Goal: Navigation & Orientation: Find specific page/section

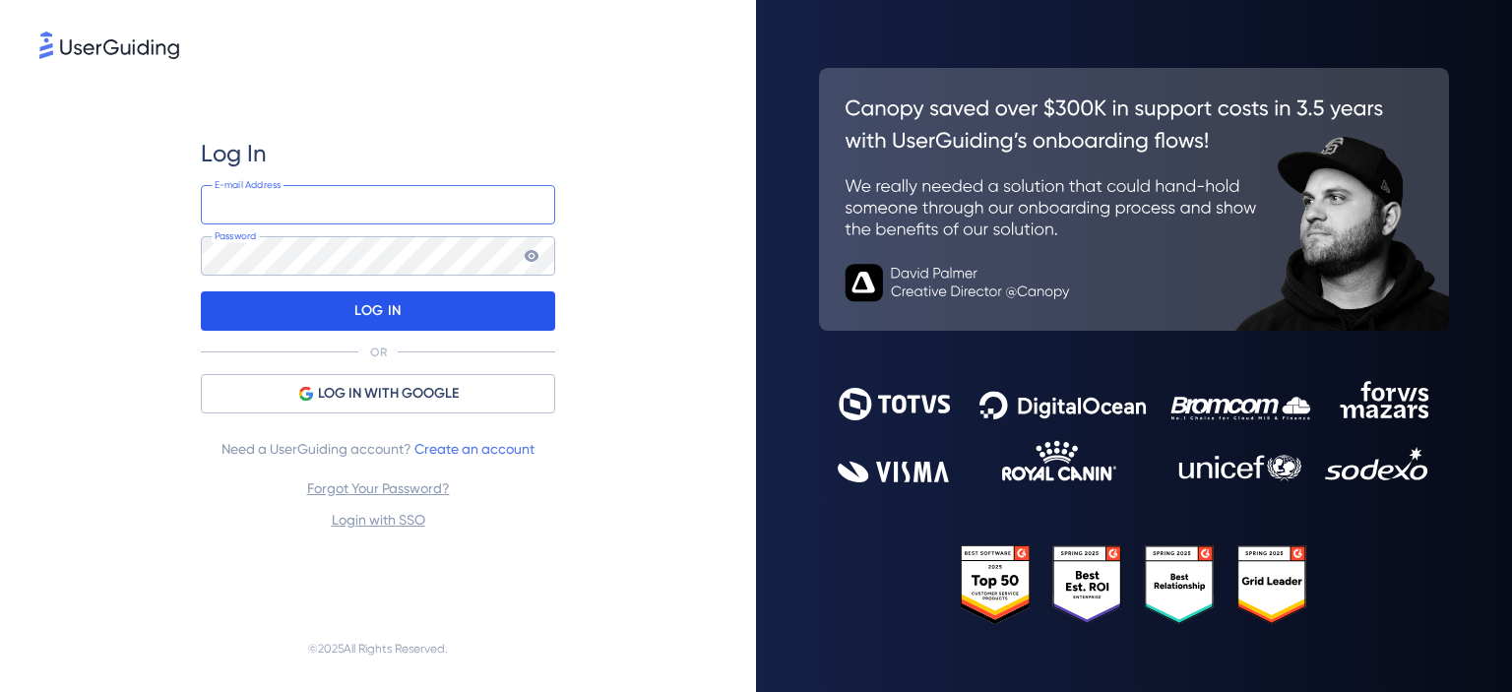
type input "[PERSON_NAME][EMAIL_ADDRESS][DOMAIN_NAME]"
click at [403, 310] on div "LOG IN" at bounding box center [378, 310] width 354 height 39
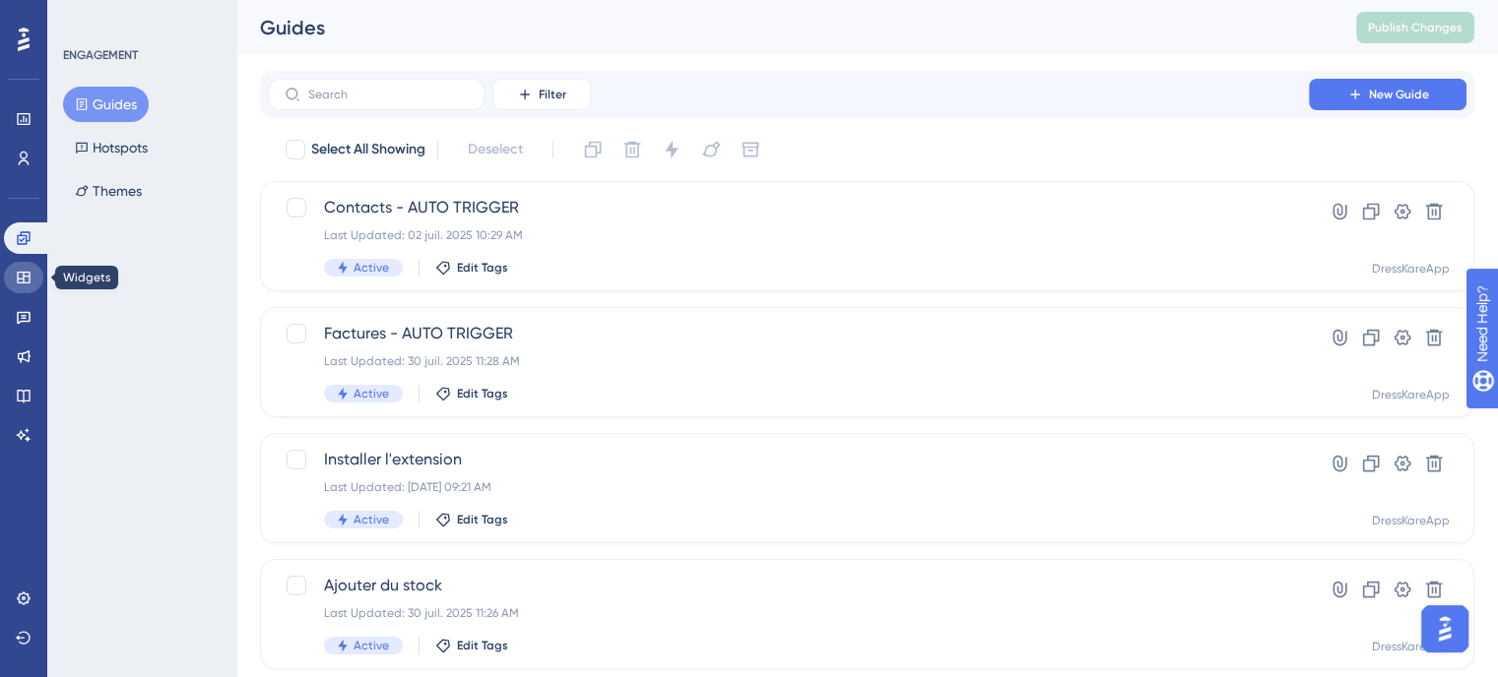
click at [8, 276] on link at bounding box center [23, 278] width 39 height 32
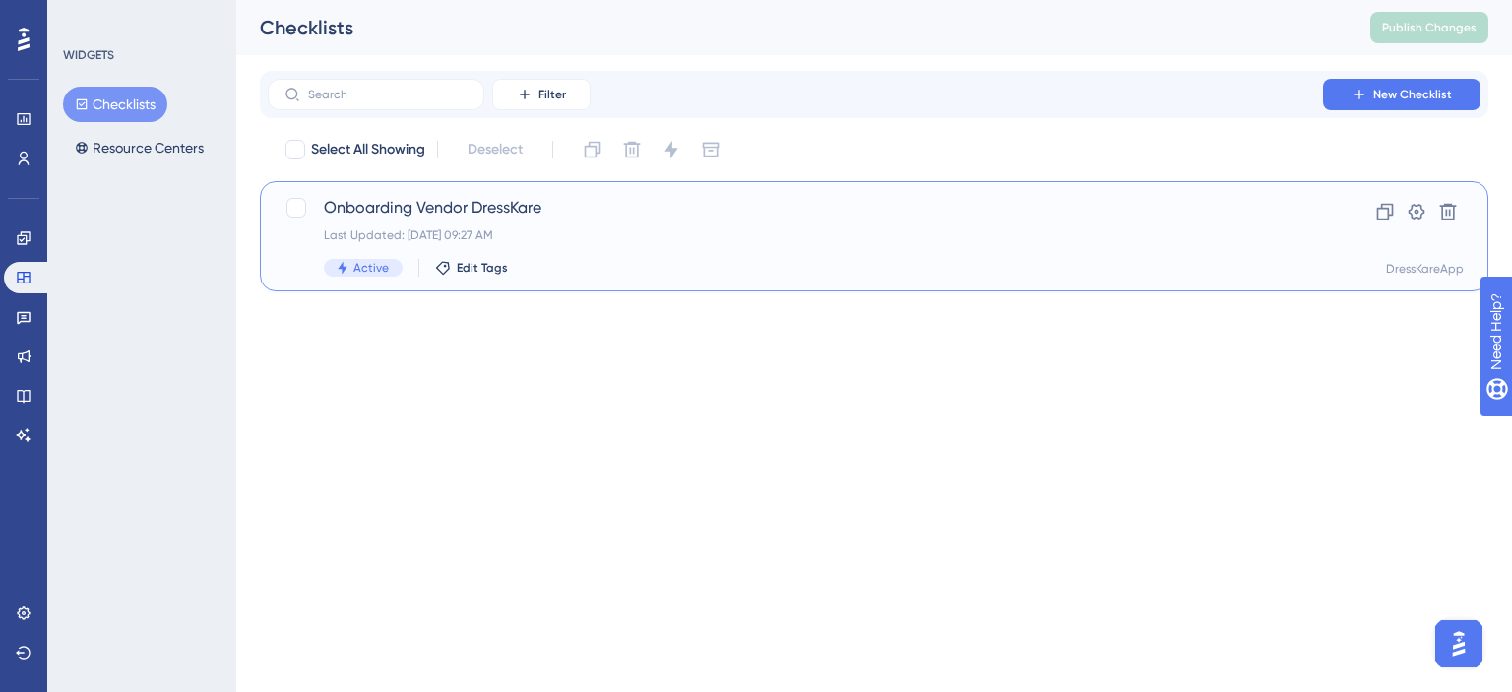
click at [556, 224] on div "Onboarding Vendor DressKare Last Updated: [DATE] 09:27 AM Active Edit Tags" at bounding box center [795, 236] width 943 height 81
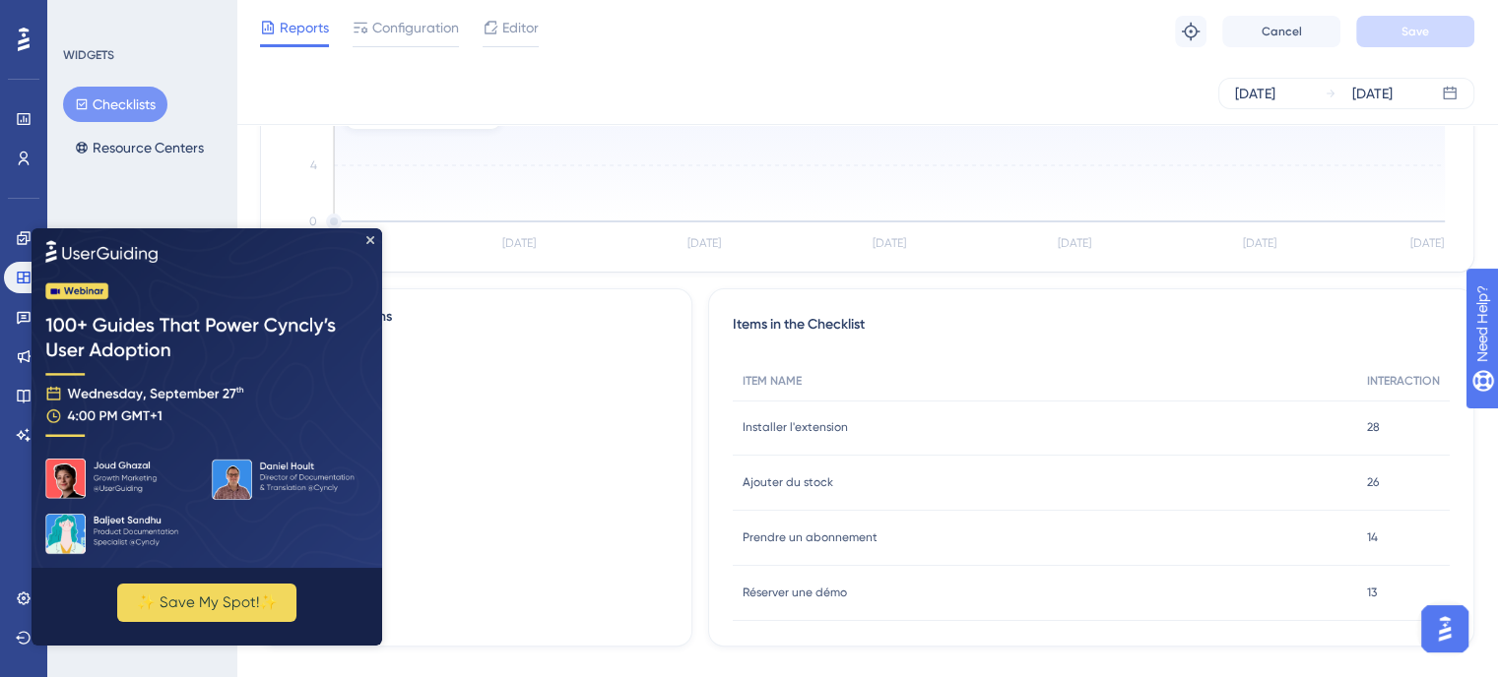
scroll to position [347, 0]
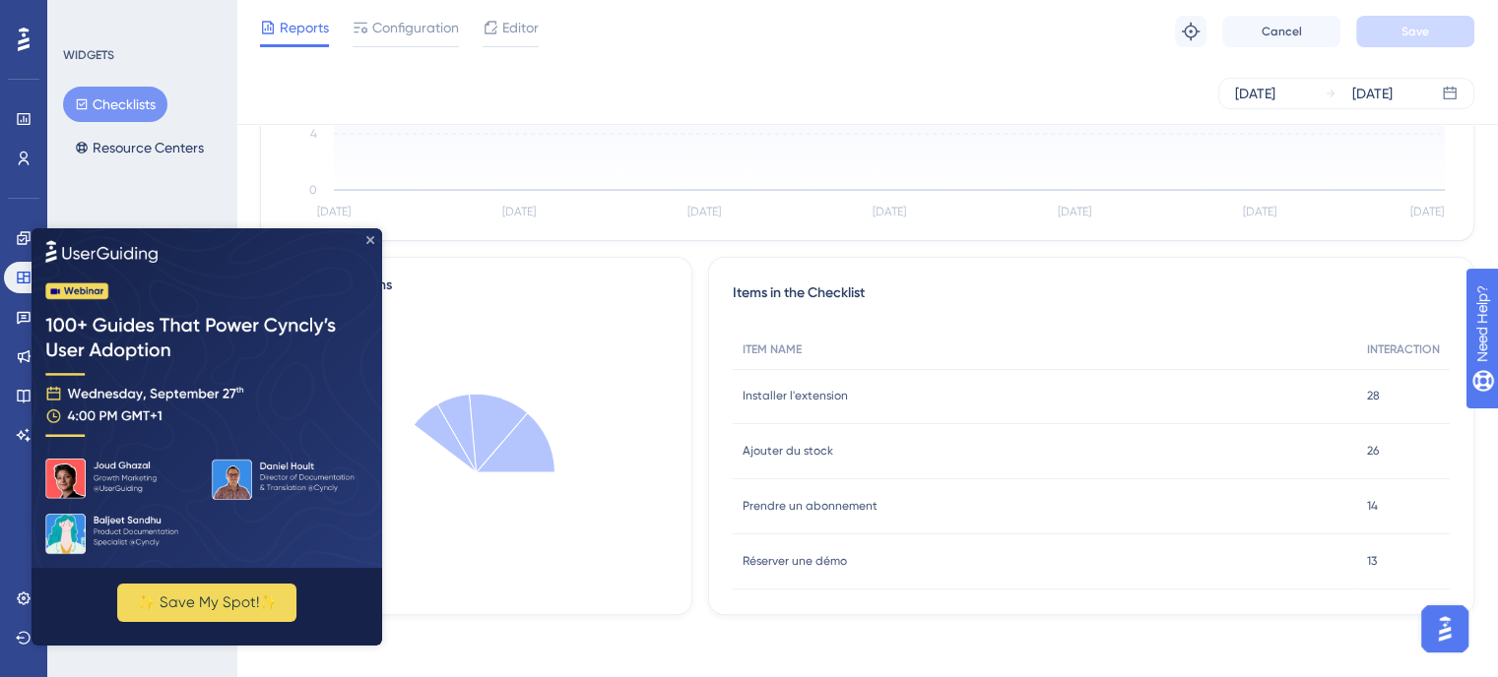
click at [366, 239] on icon "Close Preview" at bounding box center [370, 240] width 8 height 8
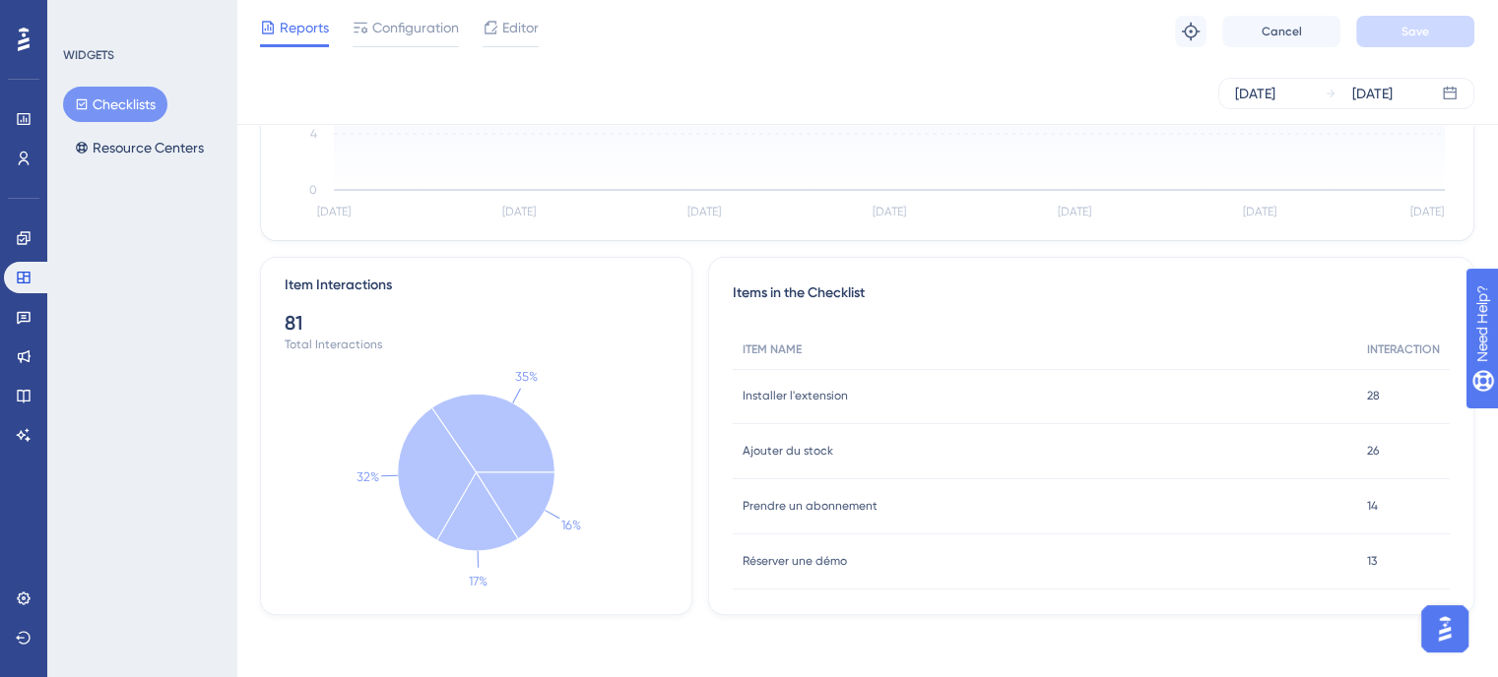
click at [798, 503] on span "Prendre un abonnement" at bounding box center [809, 506] width 135 height 16
click at [37, 326] on link at bounding box center [23, 317] width 39 height 32
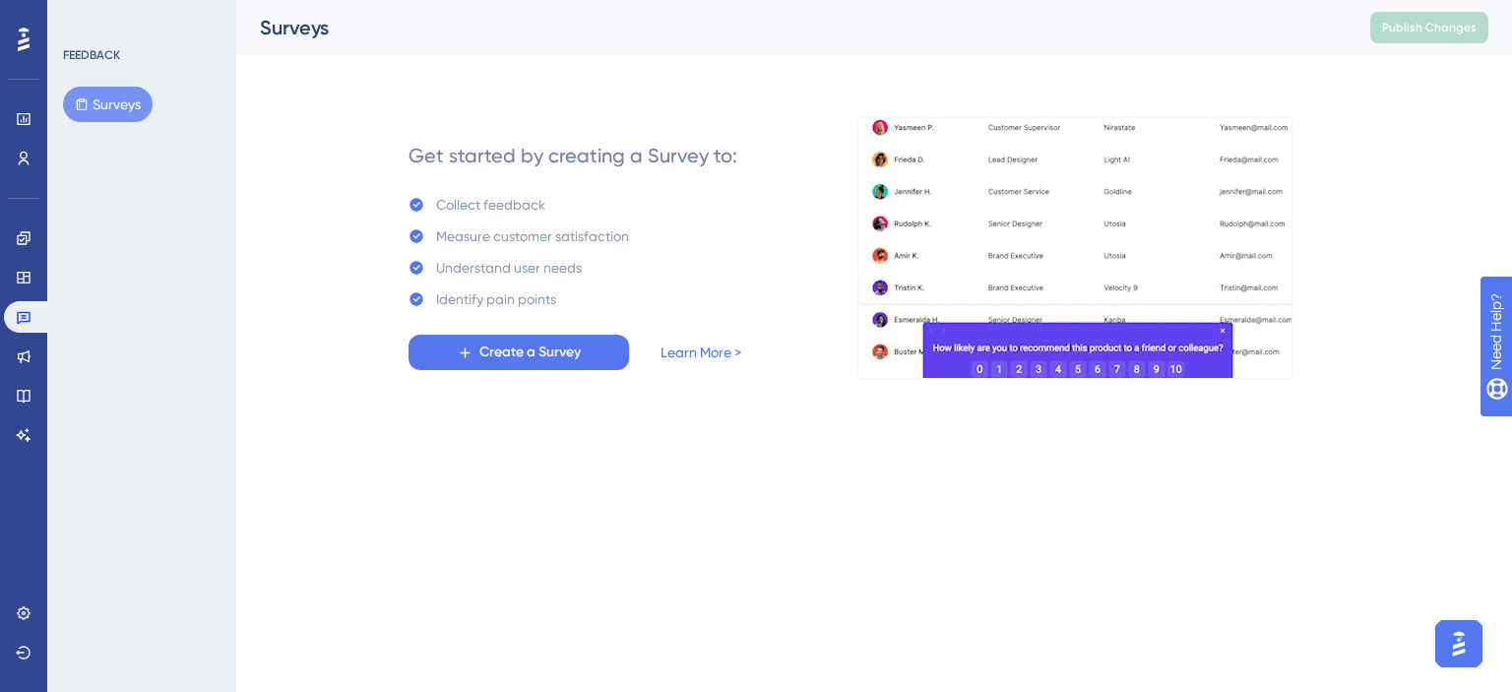
click at [23, 349] on img at bounding box center [285, 327] width 566 height 354
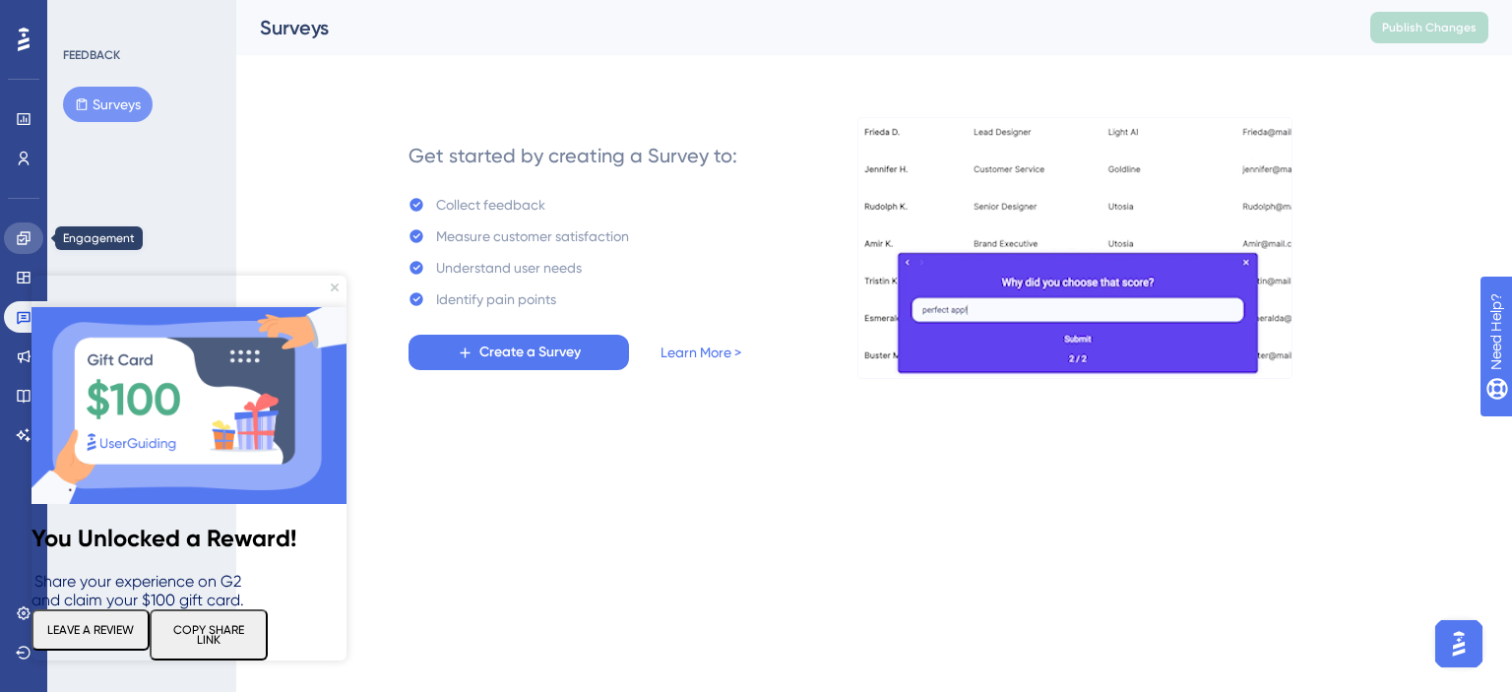
click at [24, 240] on icon at bounding box center [24, 238] width 16 height 16
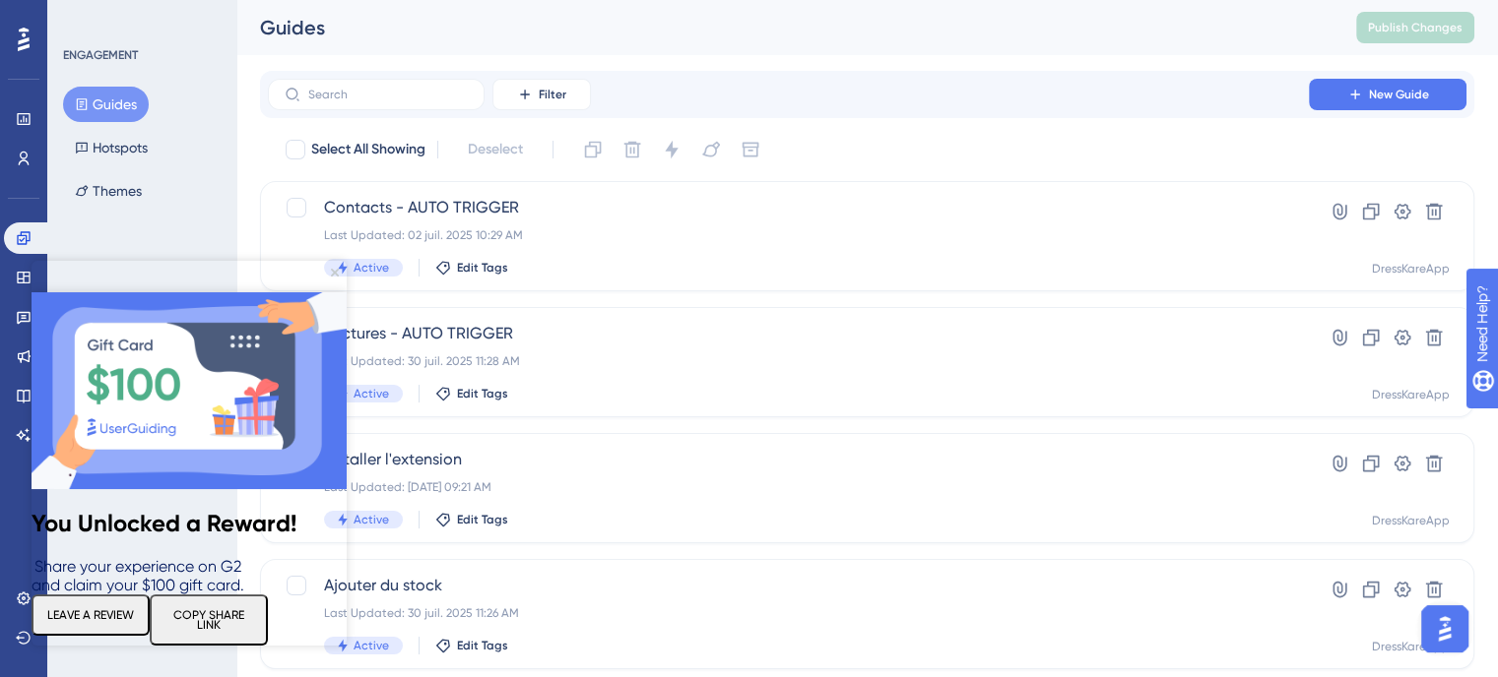
click at [339, 292] on img at bounding box center [189, 390] width 315 height 197
click at [334, 292] on img at bounding box center [189, 390] width 315 height 197
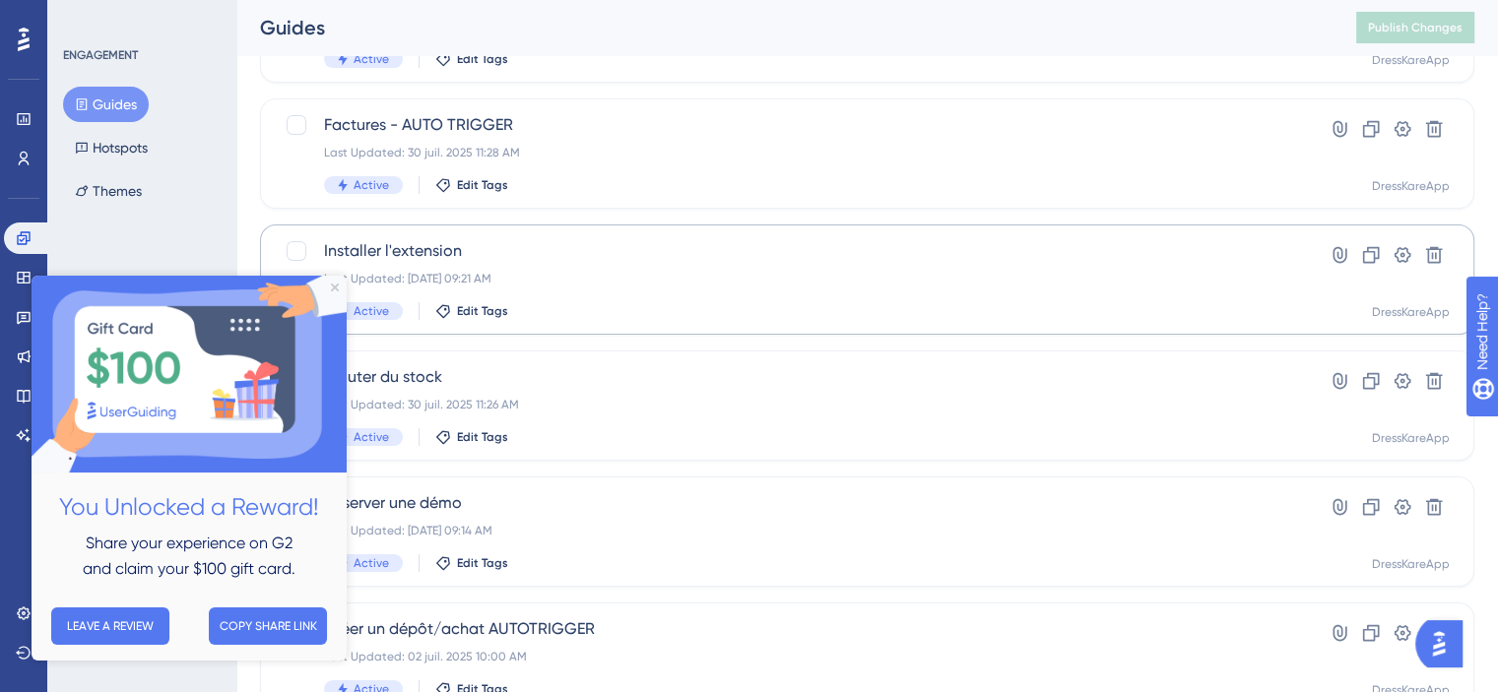
scroll to position [213, 0]
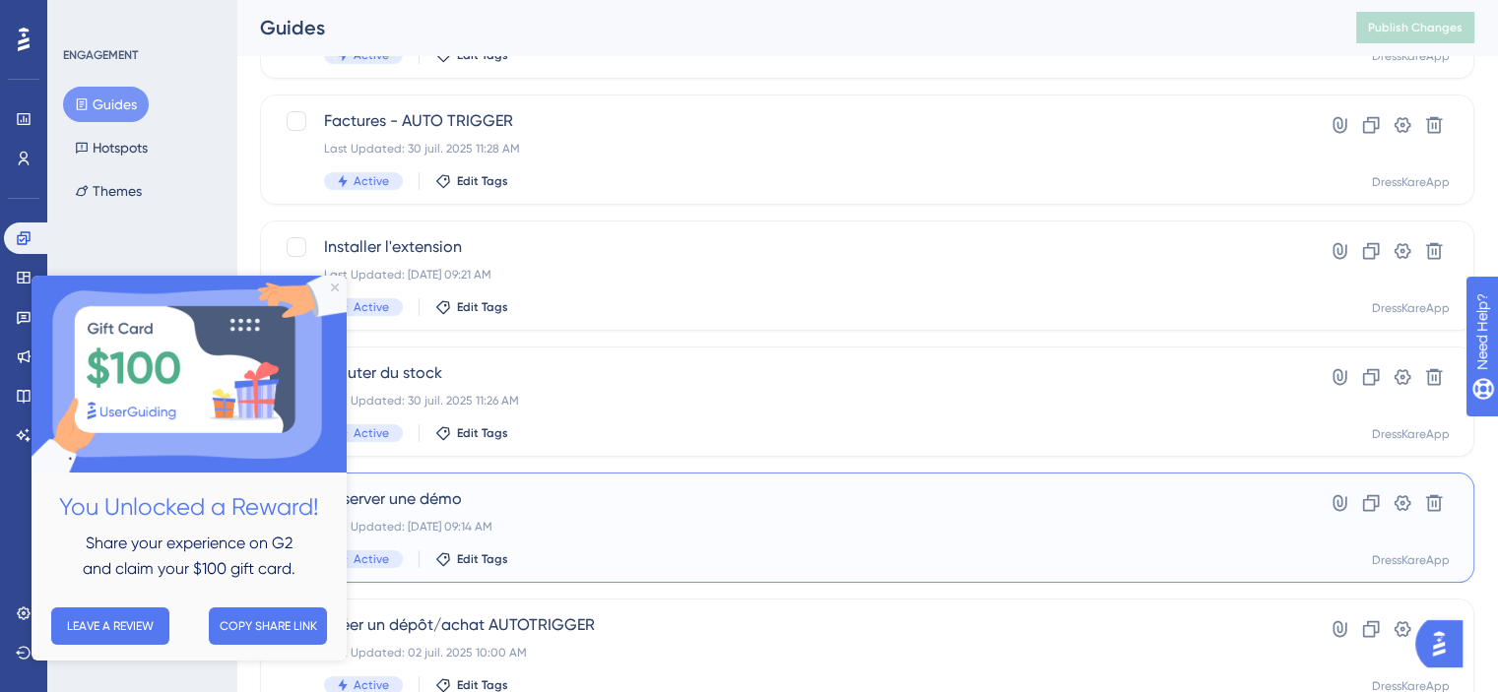
click at [602, 535] on div "Réserver une démo Last Updated: 05 sept. 2025 09:14 AM Active Edit Tags" at bounding box center [788, 527] width 928 height 81
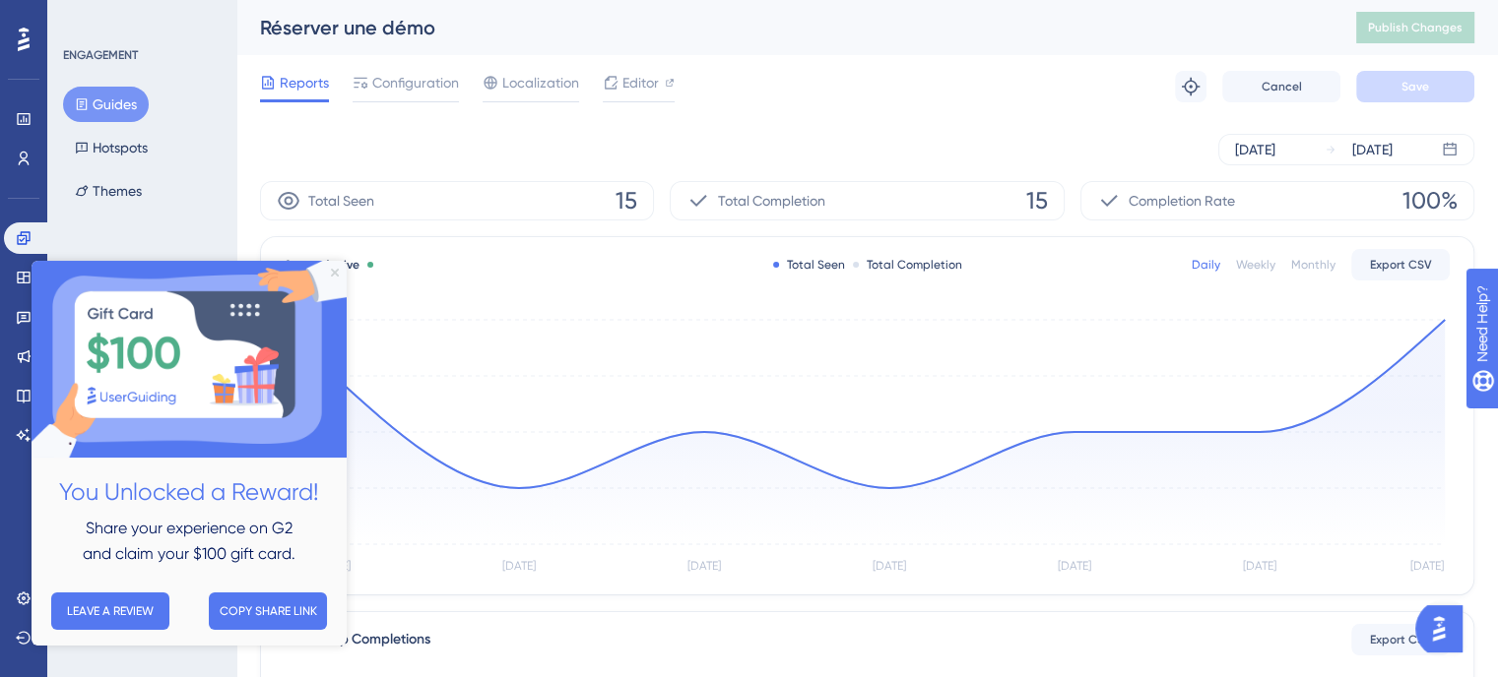
click at [335, 276] on icon "Close Preview" at bounding box center [335, 273] width 8 height 8
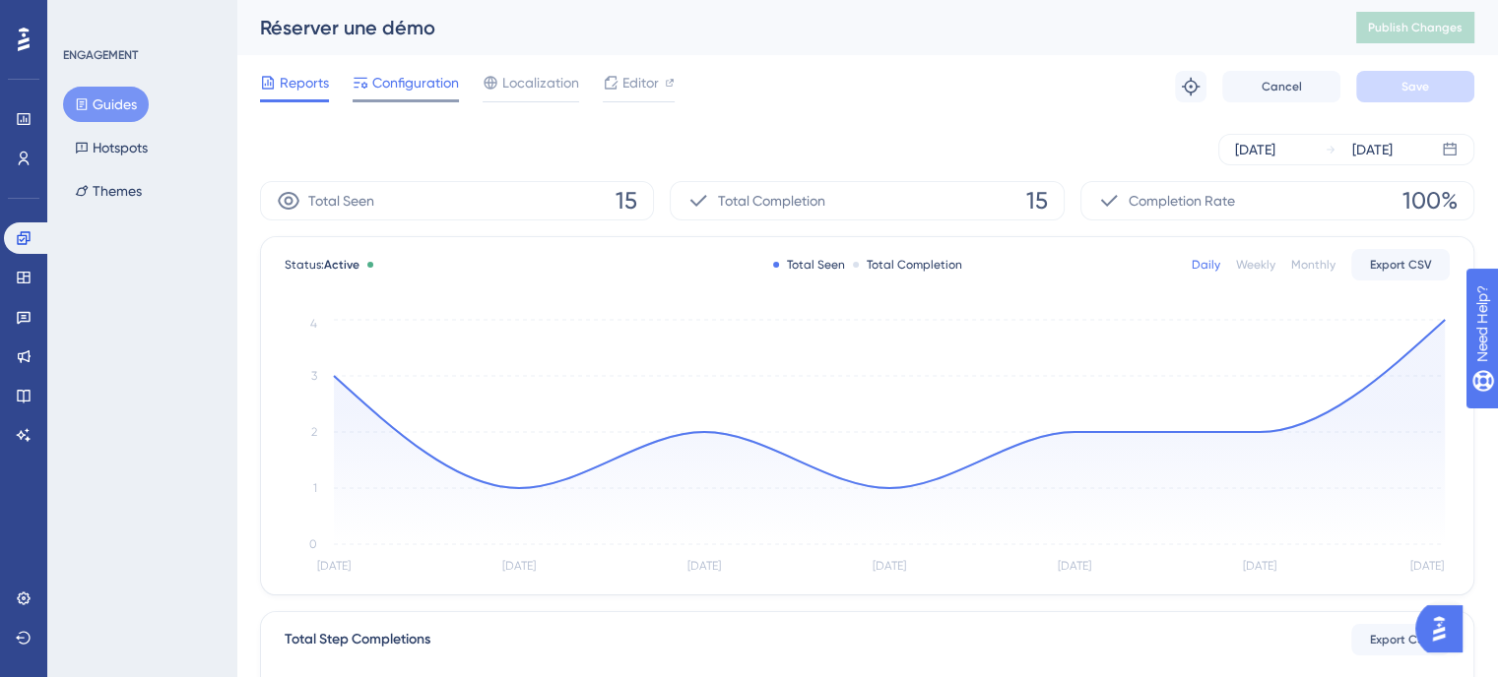
click at [402, 88] on span "Configuration" at bounding box center [415, 83] width 87 height 24
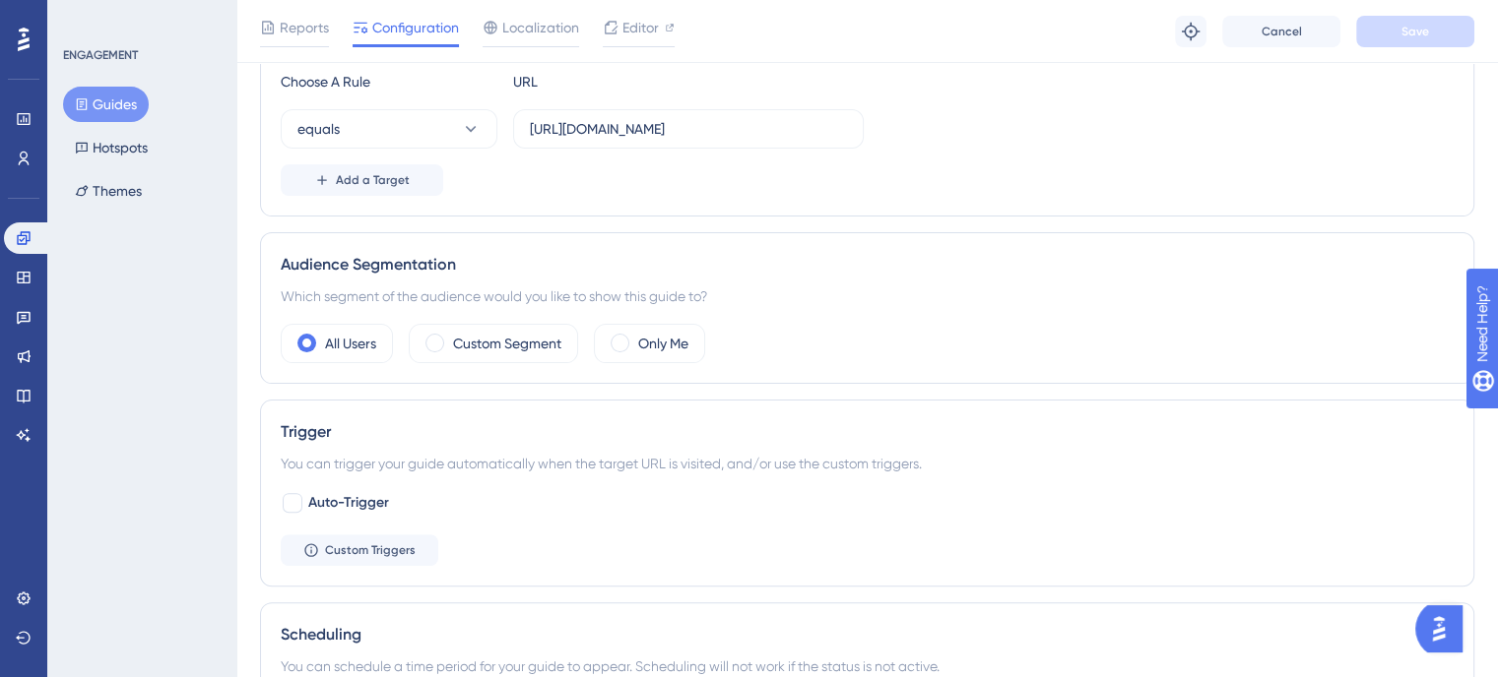
scroll to position [563, 0]
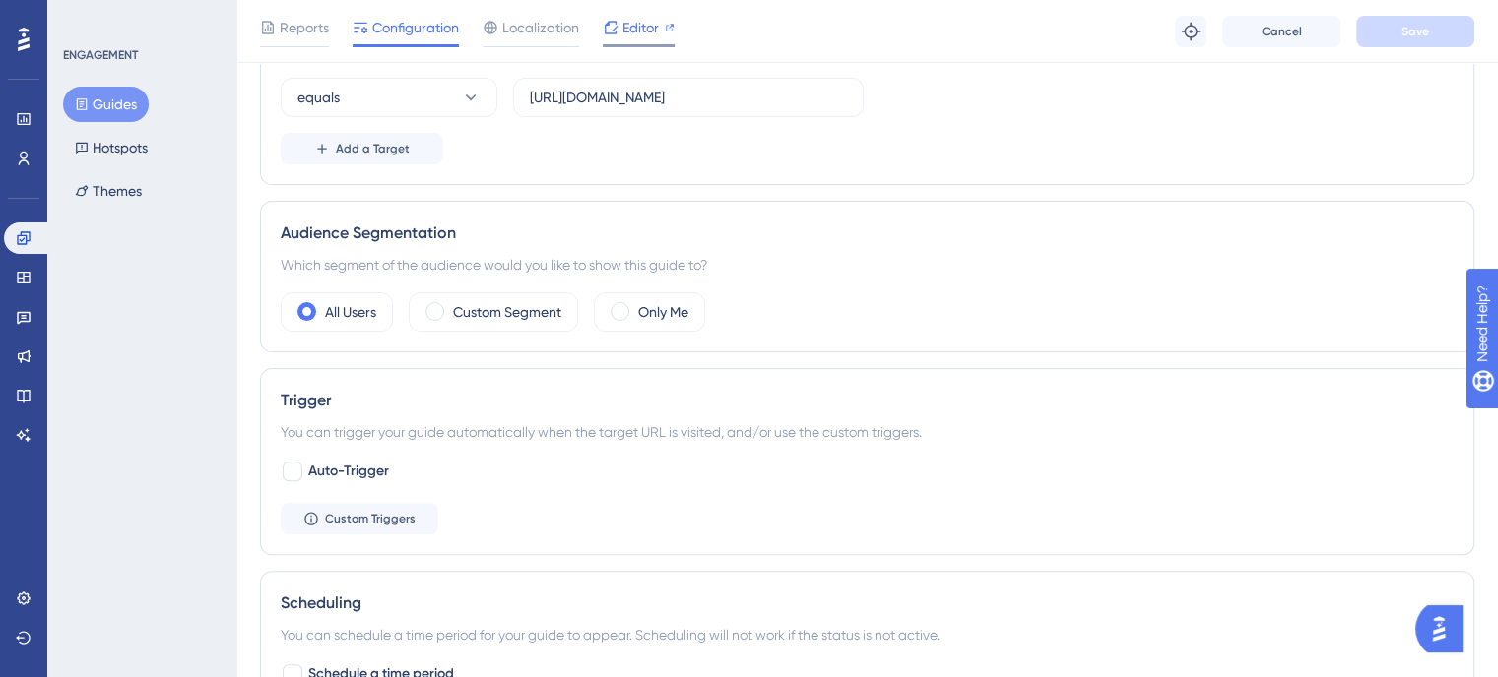
click at [619, 39] on div "Editor" at bounding box center [639, 32] width 72 height 32
